Goal: Task Accomplishment & Management: Manage account settings

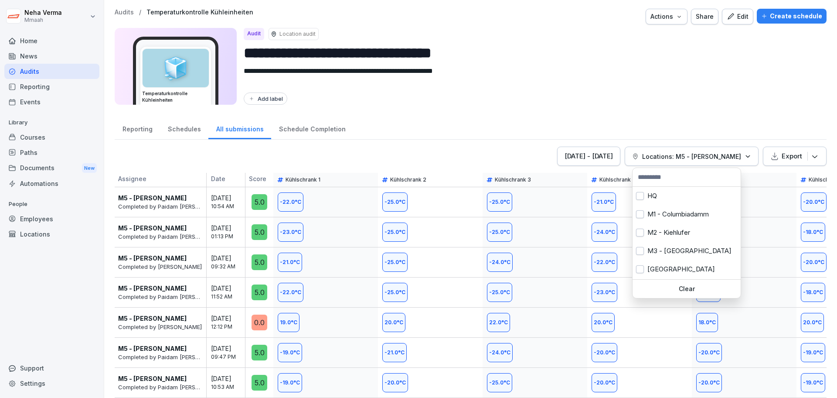
click at [702, 156] on p "Locations: M5 - [PERSON_NAME]" at bounding box center [691, 156] width 99 height 9
click at [640, 232] on button "button" at bounding box center [640, 233] width 8 height 8
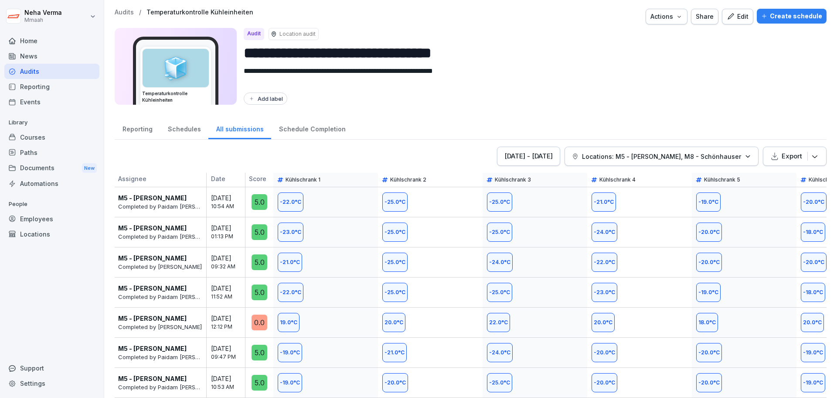
click at [697, 115] on html "**********" at bounding box center [418, 199] width 837 height 398
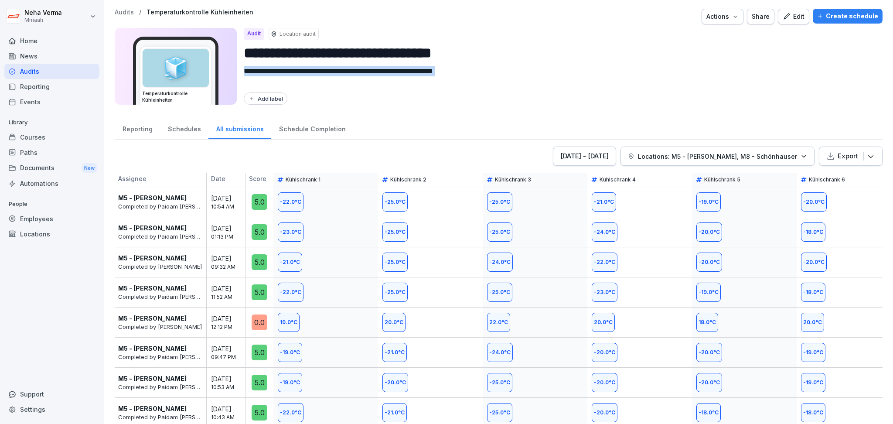
drag, startPoint x: 818, startPoint y: 1, endPoint x: 610, endPoint y: 90, distance: 226.3
click at [610, 90] on div "**********" at bounding box center [560, 66] width 632 height 77
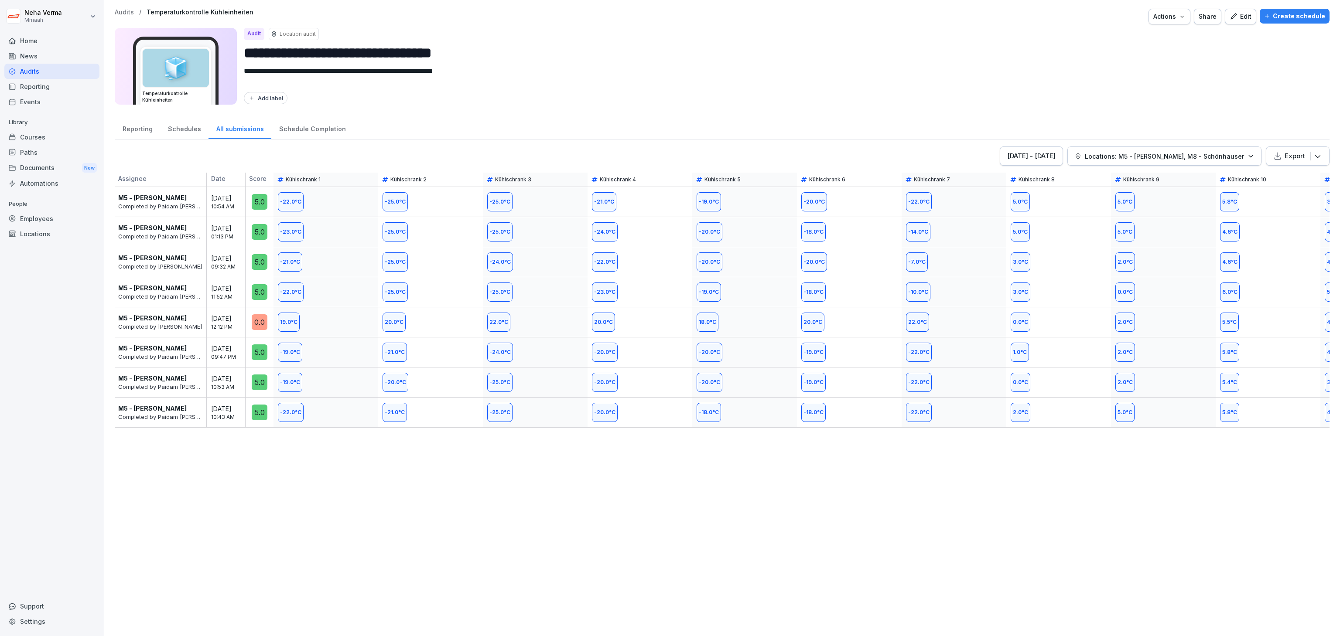
drag, startPoint x: 854, startPoint y: 0, endPoint x: 862, endPoint y: 478, distance: 478.1
click at [837, 397] on div "Sep 18 - Sep 25, 2025 Locations: M5 - Simon-Dach, M8 - Schönhauser Export Assig…" at bounding box center [722, 387] width 1215 height 481
click at [837, 157] on icon "button" at bounding box center [1250, 156] width 7 height 7
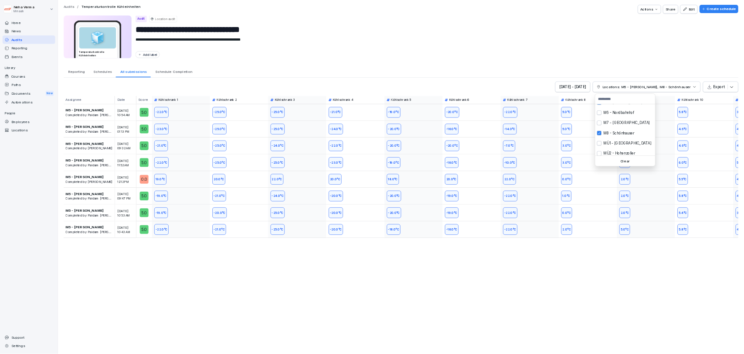
scroll to position [110, 0]
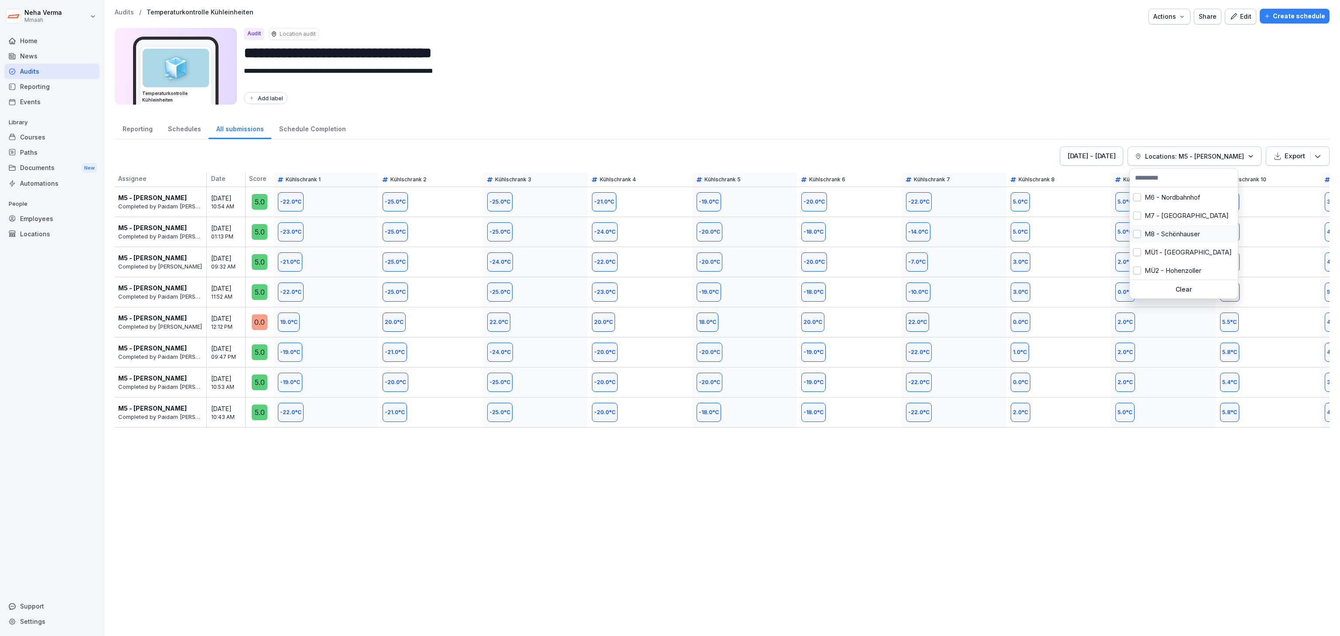
click at [837, 233] on div "M8 - Schönhauser" at bounding box center [1184, 234] width 108 height 18
click at [837, 156] on div "Sep 18 - Sep 25, 2025" at bounding box center [1031, 156] width 48 height 10
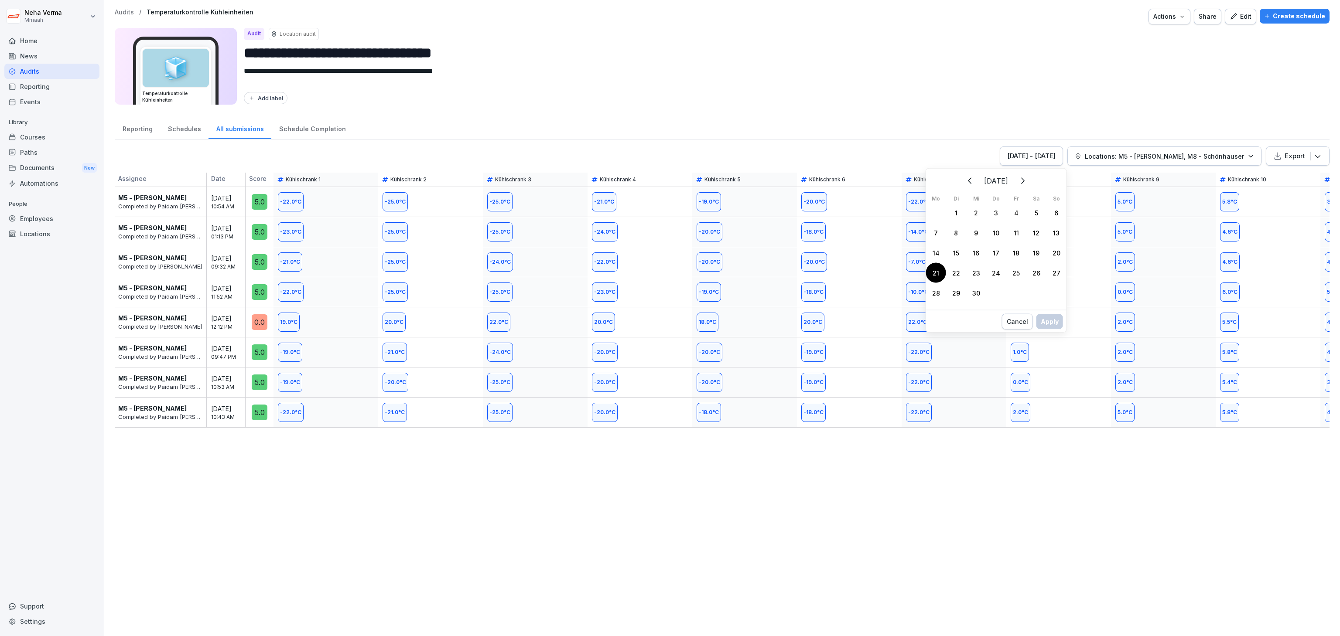
click at [837, 273] on div "21" at bounding box center [936, 273] width 20 height 20
click at [837, 331] on div "Apply" at bounding box center [1050, 331] width 18 height 10
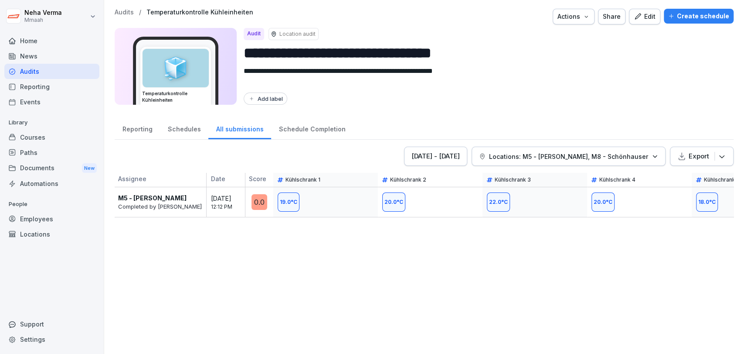
drag, startPoint x: 1333, startPoint y: 1, endPoint x: 467, endPoint y: 257, distance: 903.3
click at [467, 257] on div "Sep 21 - Sep 21, 2025 Locations: M5 - Simon-Dach, M8 - Schönhauser Export Assig…" at bounding box center [424, 246] width 619 height 198
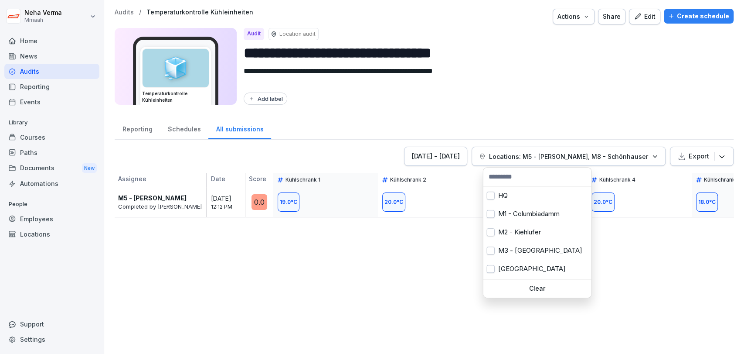
click at [652, 154] on icon "button" at bounding box center [655, 156] width 7 height 7
click at [488, 214] on button "button" at bounding box center [491, 214] width 8 height 8
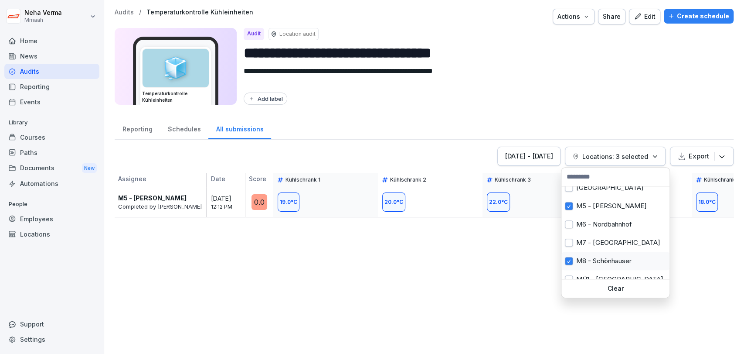
scroll to position [77, 0]
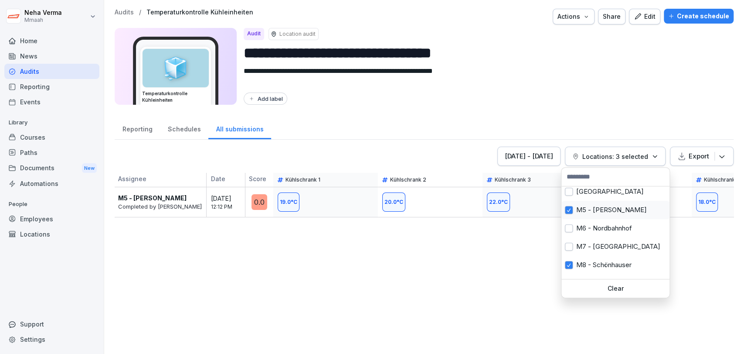
click at [574, 206] on div "M5 - [PERSON_NAME]" at bounding box center [616, 210] width 108 height 18
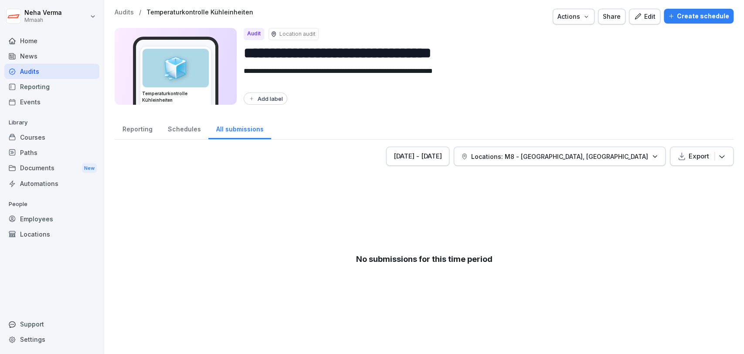
click at [629, 262] on html "**********" at bounding box center [372, 177] width 744 height 354
click at [175, 123] on div "Schedules" at bounding box center [184, 128] width 48 height 22
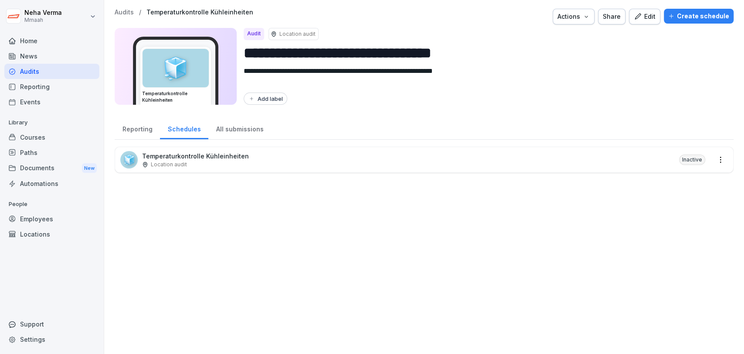
click at [134, 126] on div "Reporting" at bounding box center [137, 128] width 45 height 22
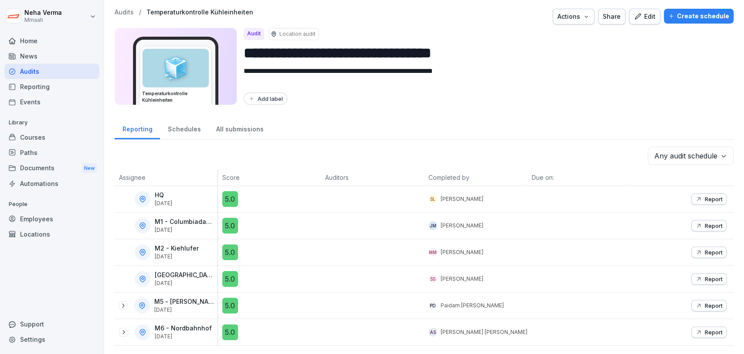
click at [413, 266] on div at bounding box center [372, 279] width 103 height 26
